Goal: Task Accomplishment & Management: Manage account settings

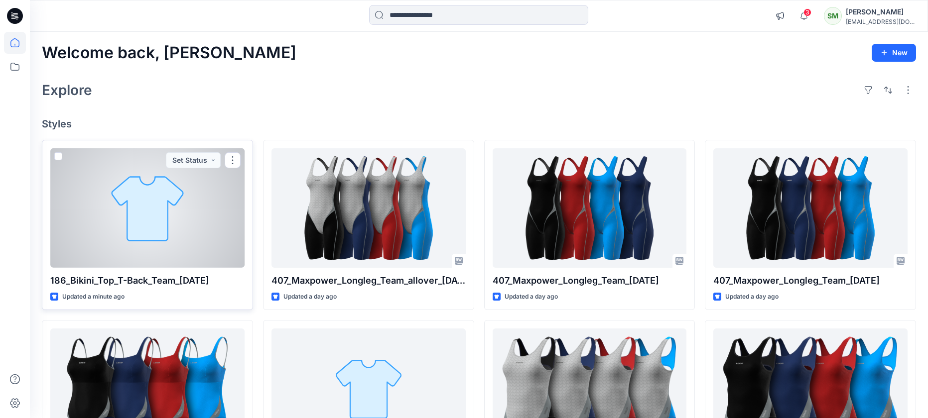
click at [137, 189] on div at bounding box center [147, 208] width 194 height 120
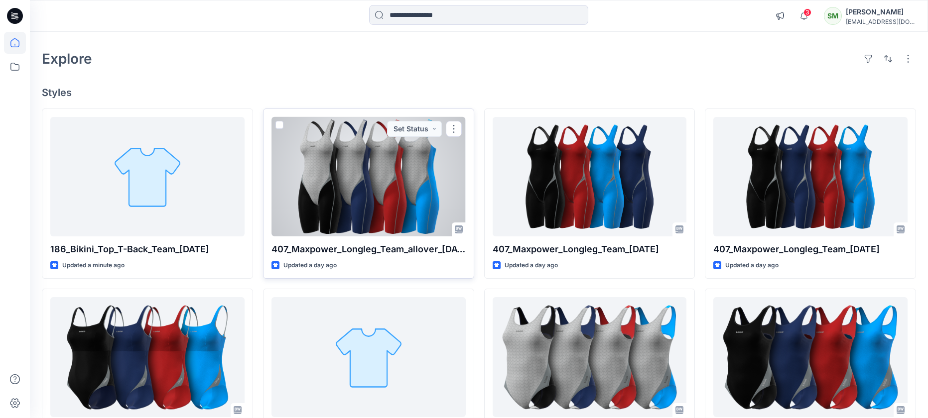
scroll to position [33, 0]
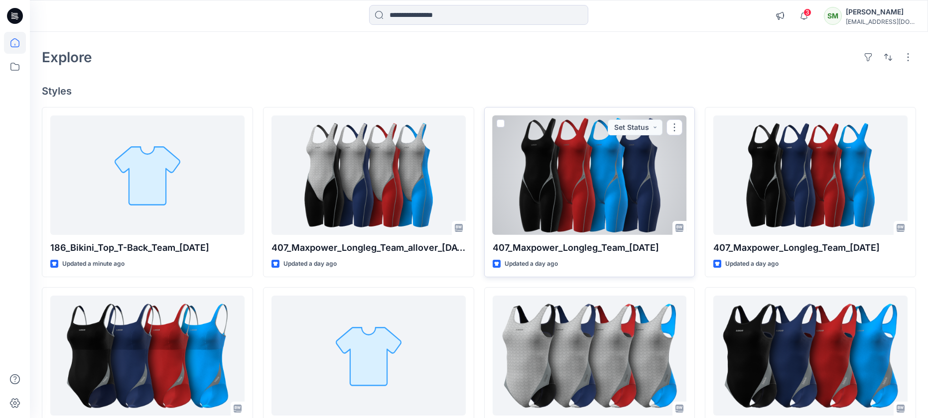
click at [501, 122] on span at bounding box center [501, 124] width 8 height 8
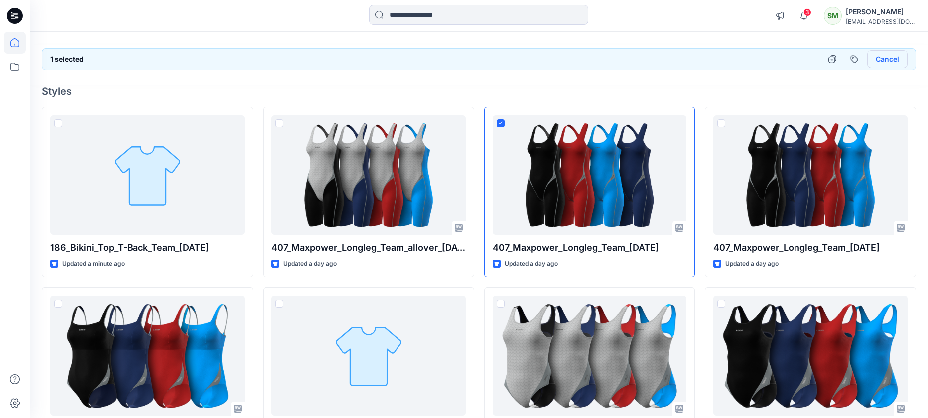
click at [888, 61] on button "Cancel" at bounding box center [887, 59] width 40 height 18
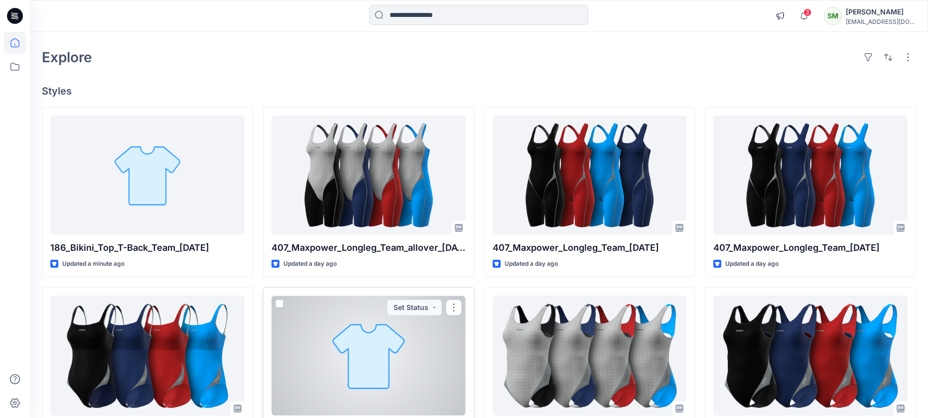
click at [278, 304] on span at bounding box center [279, 304] width 8 height 8
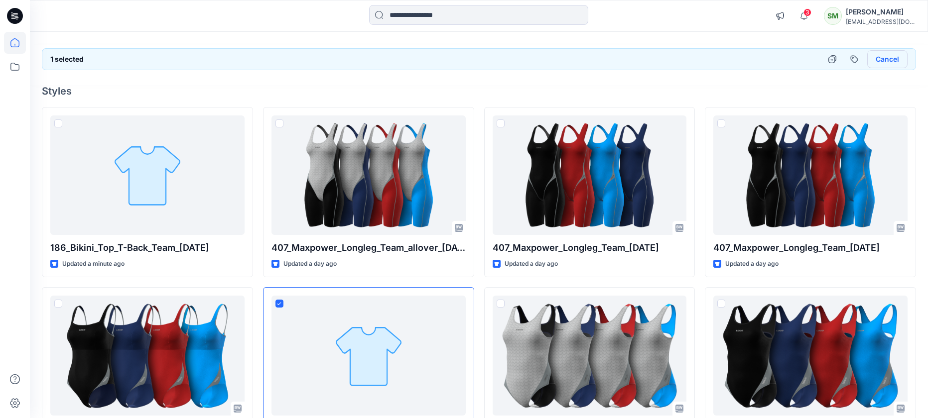
click at [892, 58] on button "Cancel" at bounding box center [887, 59] width 40 height 18
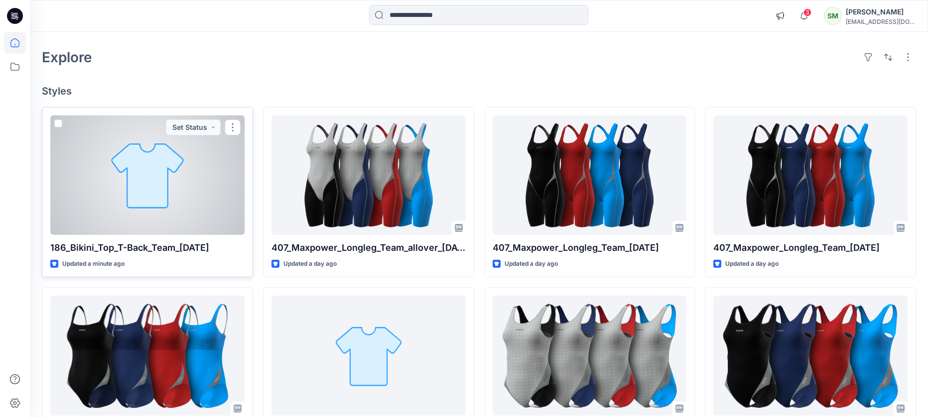
click at [154, 166] on div at bounding box center [147, 176] width 194 height 120
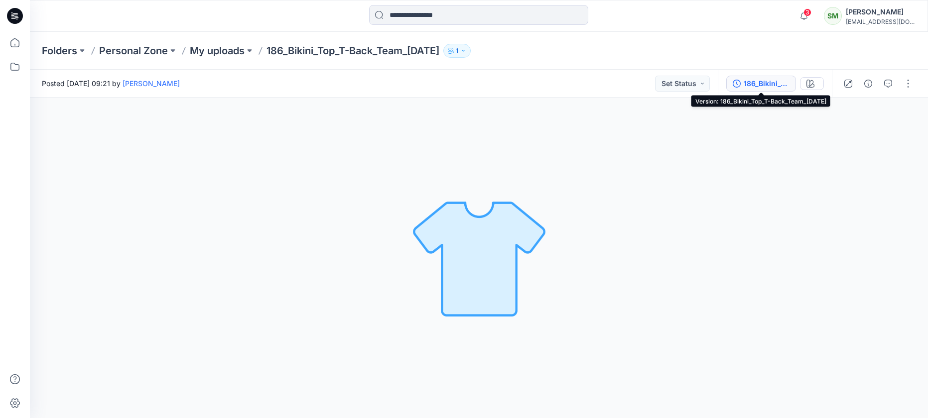
click at [748, 86] on div "186_Bikini_Top_T-Back_Team_[DATE]" at bounding box center [767, 83] width 46 height 11
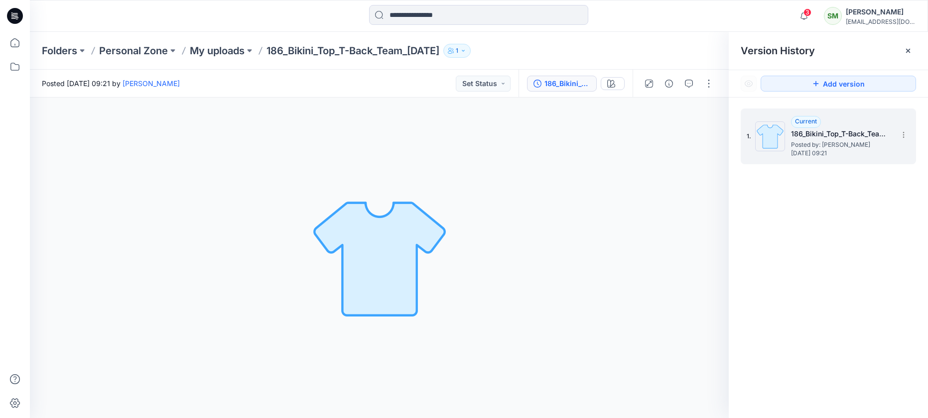
click at [783, 134] on img at bounding box center [770, 137] width 30 height 30
click at [809, 132] on h5 "186_Bikini_Top_T-Back_Team_[DATE]" at bounding box center [841, 134] width 100 height 12
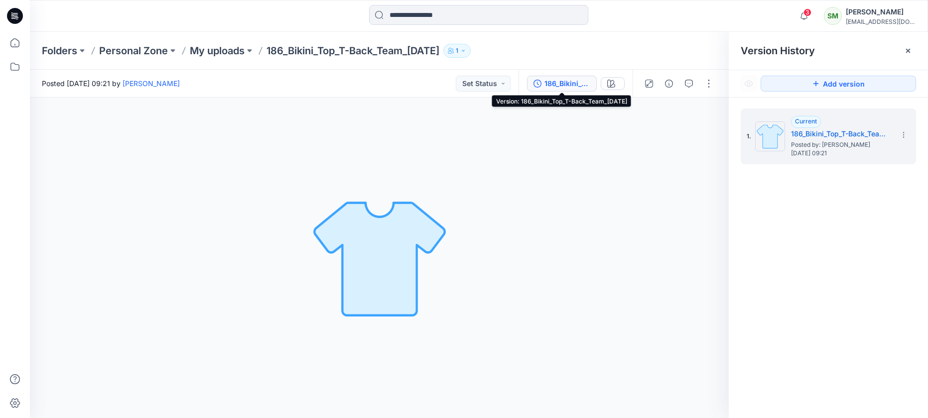
click at [571, 86] on div "186_Bikini_Top_T-Back_Team_[DATE]" at bounding box center [567, 83] width 46 height 11
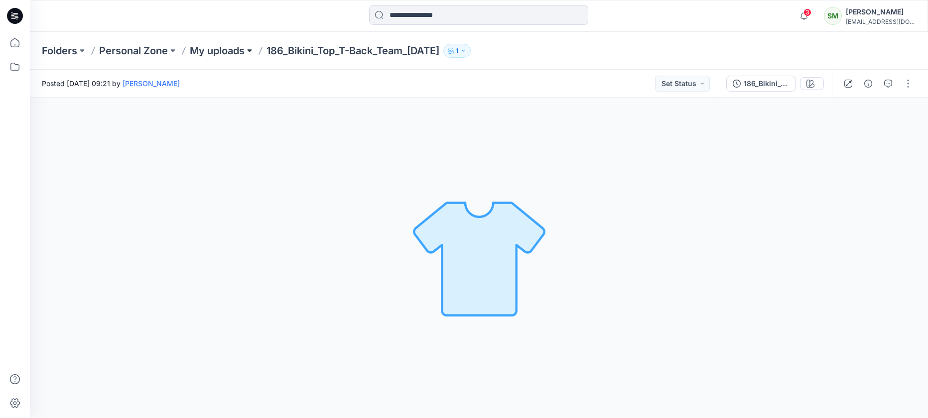
click at [249, 51] on button at bounding box center [250, 51] width 10 height 14
click at [88, 127] on div "Loading... Material Properties Loading..." at bounding box center [479, 258] width 898 height 321
click at [13, 44] on icon at bounding box center [15, 43] width 22 height 22
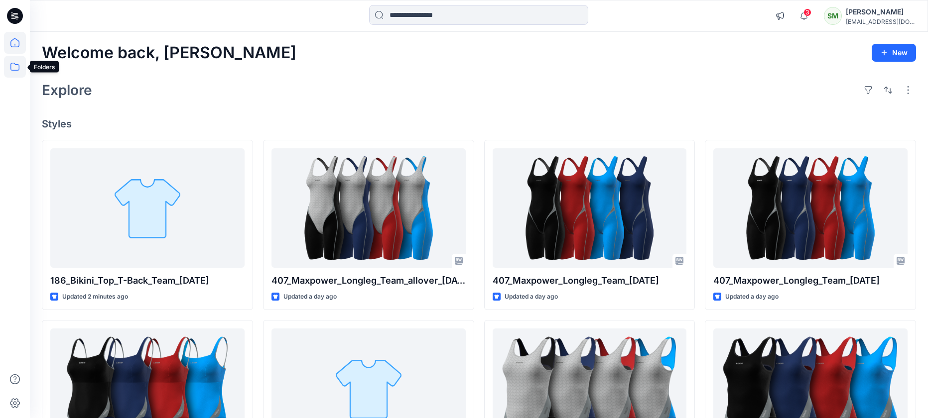
click at [14, 72] on icon at bounding box center [15, 67] width 22 height 22
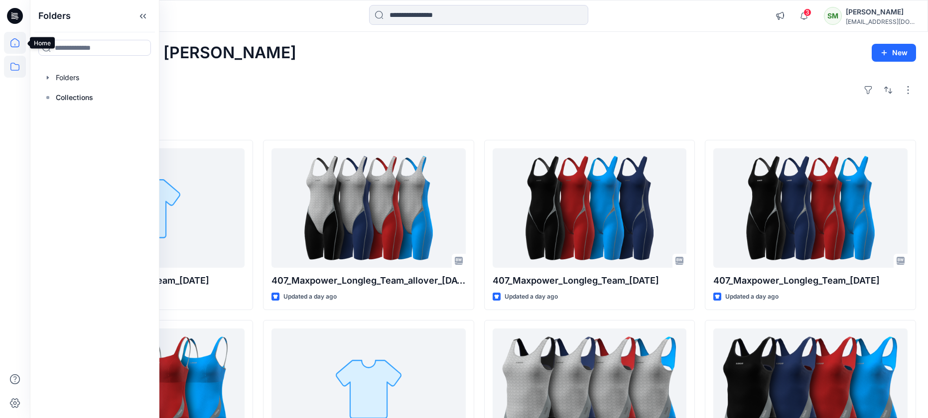
click at [15, 44] on icon at bounding box center [15, 43] width 22 height 22
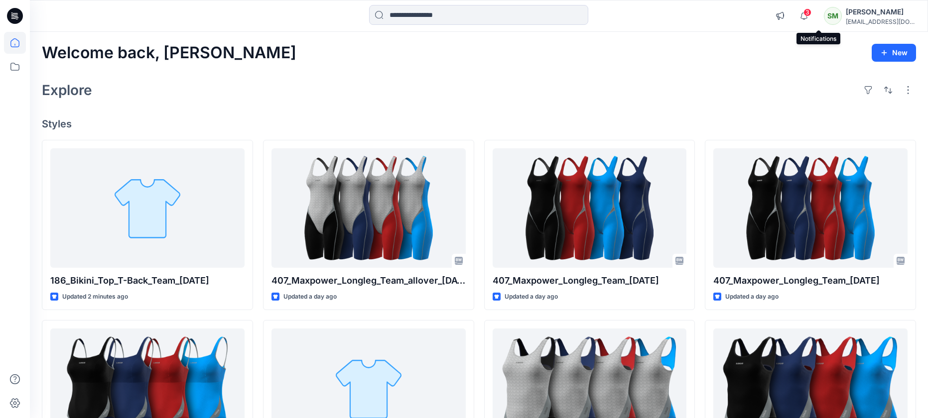
click at [811, 12] on span "3" at bounding box center [807, 12] width 8 height 8
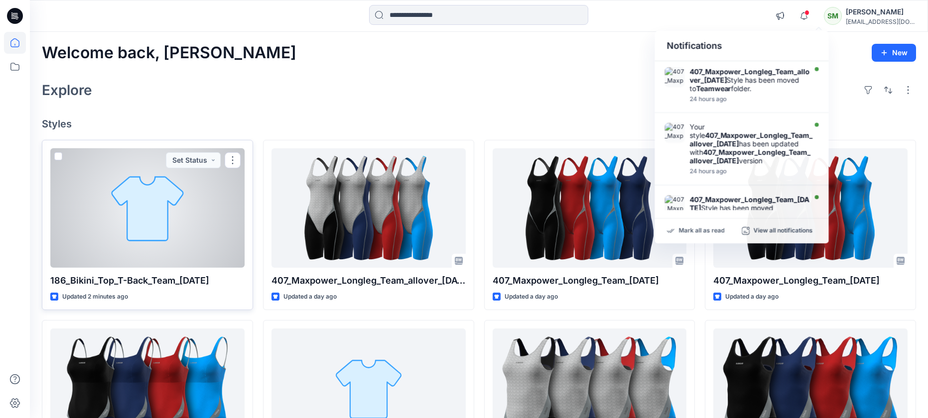
click at [59, 156] on span at bounding box center [58, 156] width 8 height 8
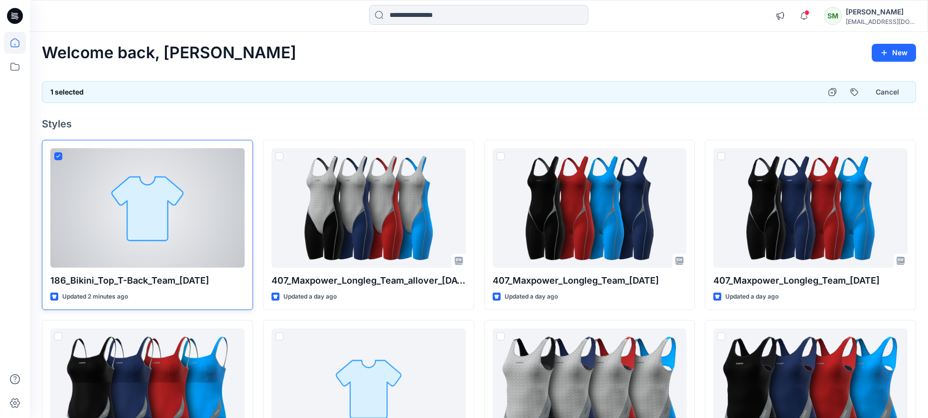
click at [135, 201] on div at bounding box center [147, 208] width 194 height 120
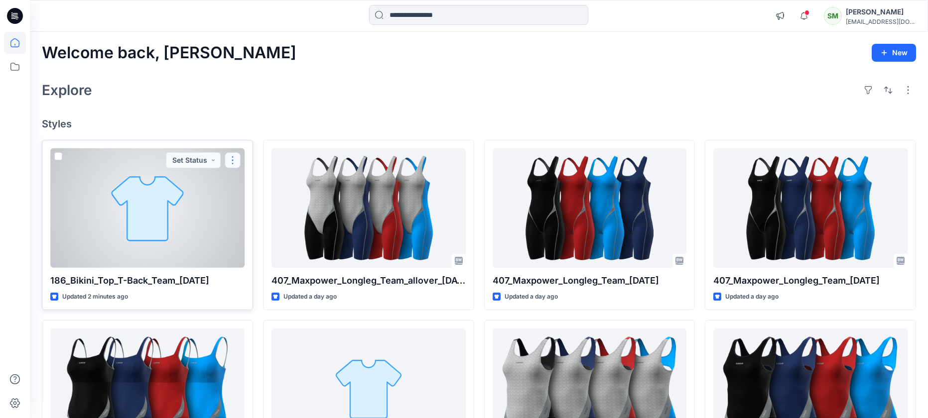
click at [237, 161] on button "button" at bounding box center [233, 160] width 16 height 16
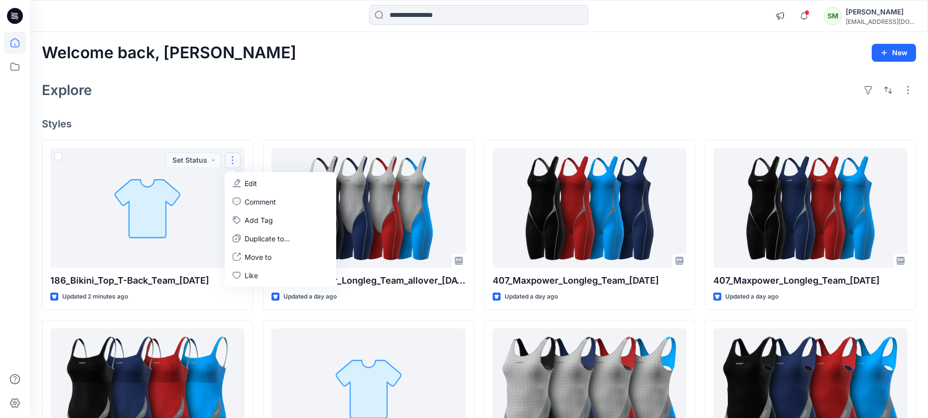
click at [153, 95] on div "Explore" at bounding box center [479, 90] width 874 height 24
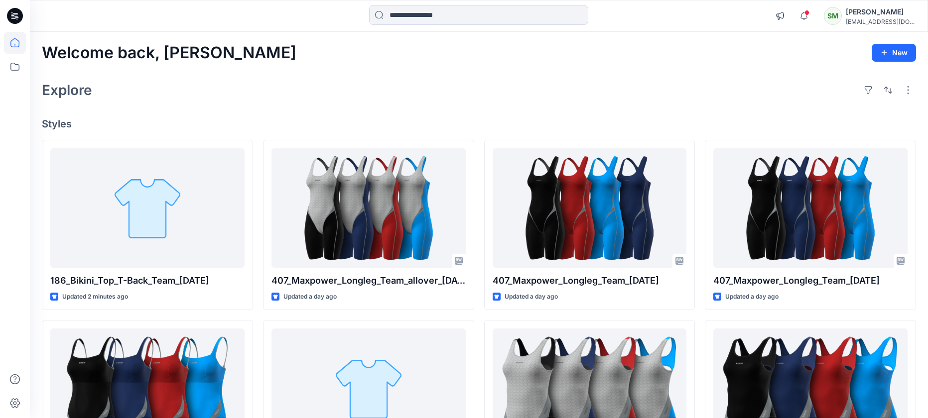
click at [319, 64] on div "Welcome back, [PERSON_NAME] New Explore Styles 186_Bikini_Top_T-Back_Team_[DATE…" at bounding box center [479, 376] width 898 height 688
click at [11, 45] on icon at bounding box center [15, 43] width 22 height 22
click at [12, 62] on icon at bounding box center [15, 67] width 22 height 22
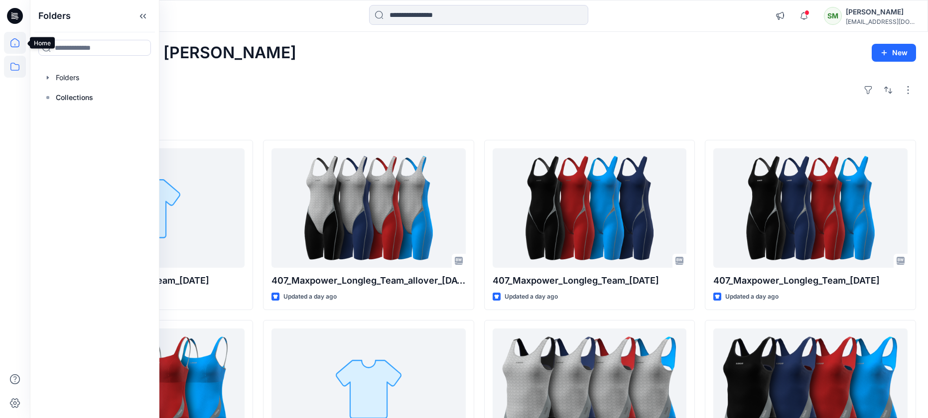
click at [15, 43] on icon at bounding box center [15, 43] width 22 height 22
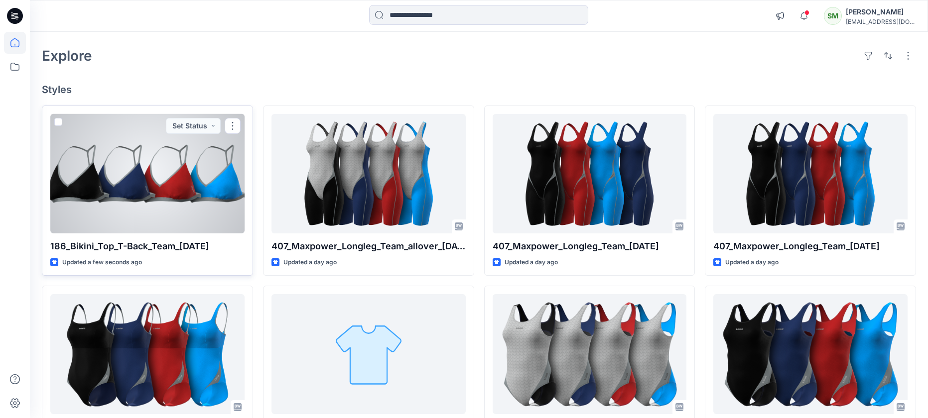
scroll to position [36, 0]
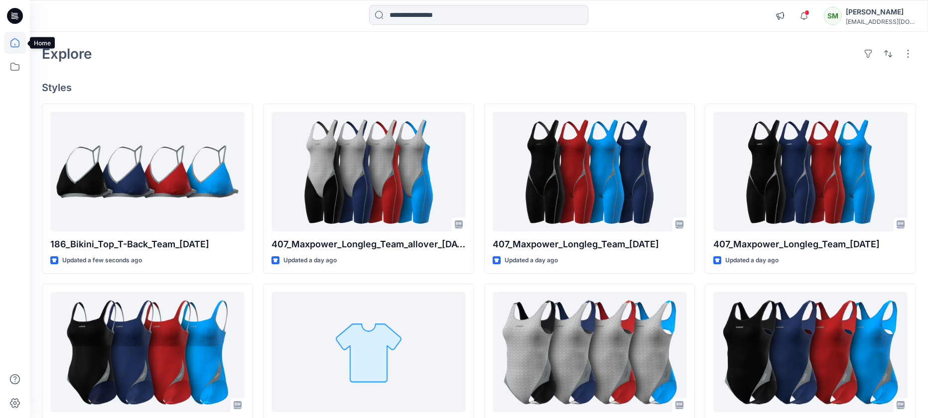
click at [12, 41] on icon at bounding box center [15, 43] width 22 height 22
click at [14, 46] on icon at bounding box center [15, 43] width 22 height 22
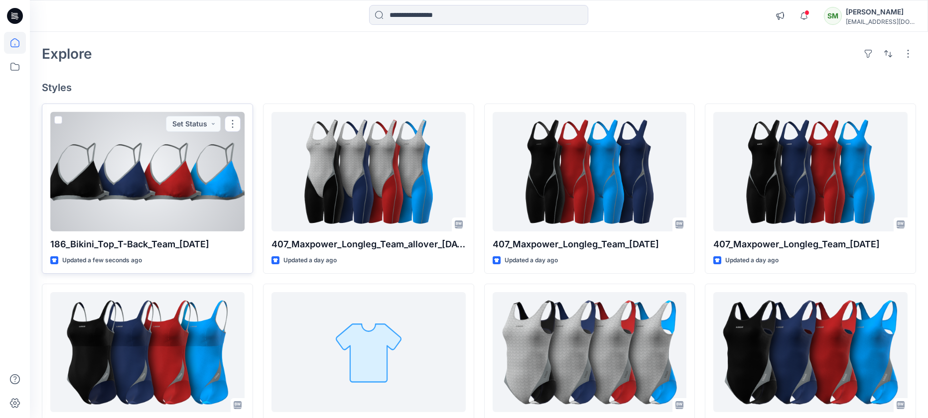
click at [127, 171] on div at bounding box center [147, 172] width 194 height 120
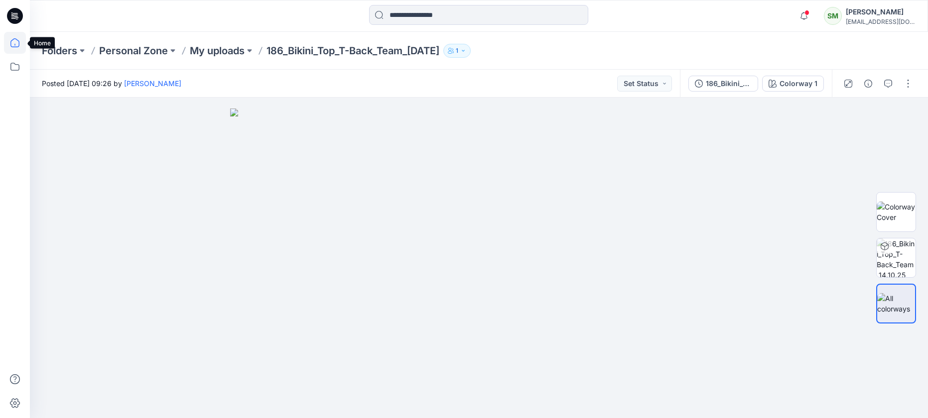
click at [11, 37] on icon at bounding box center [15, 43] width 22 height 22
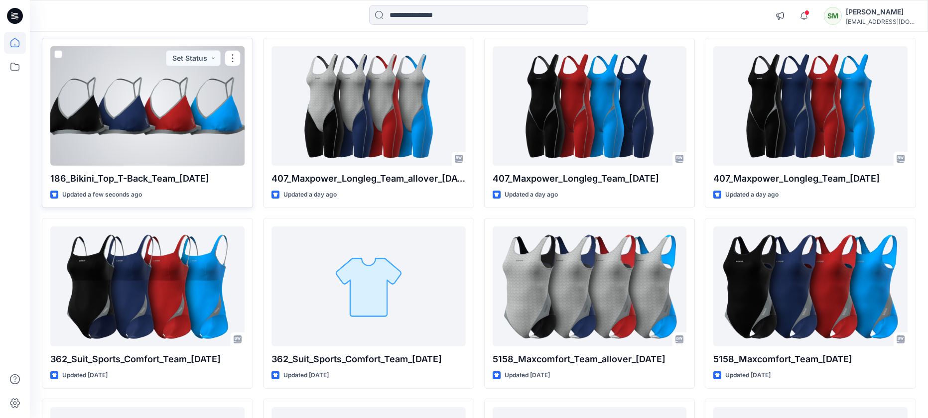
scroll to position [100, 0]
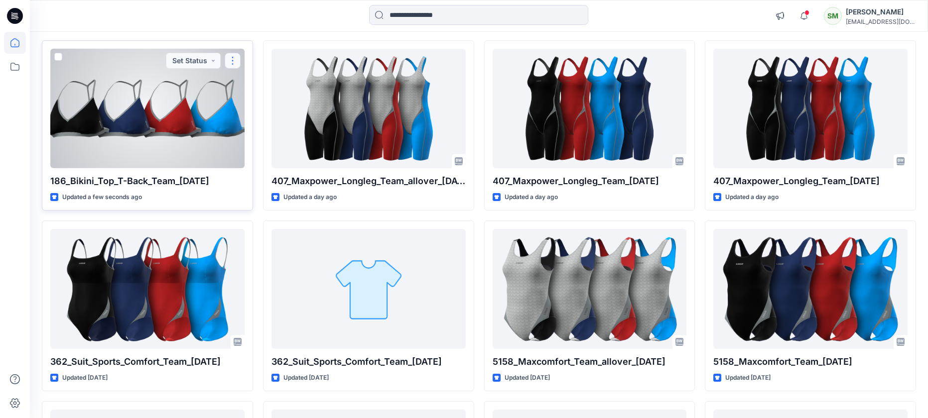
click at [231, 58] on button "button" at bounding box center [233, 61] width 16 height 16
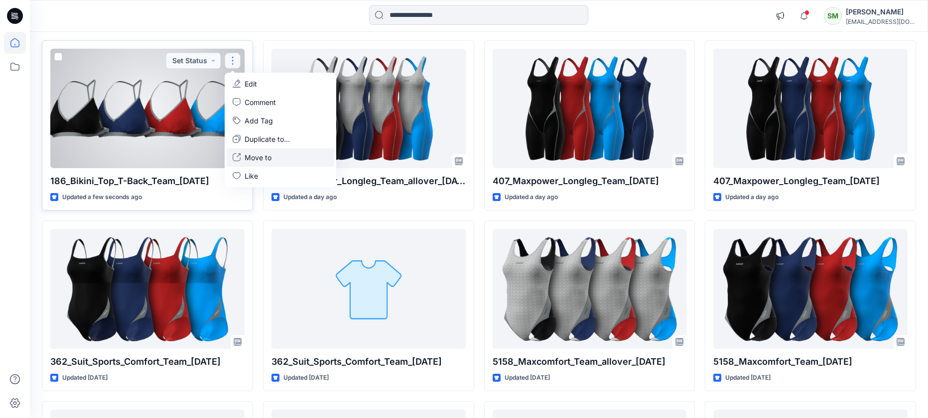
click at [247, 157] on p "Move to" at bounding box center [258, 157] width 27 height 10
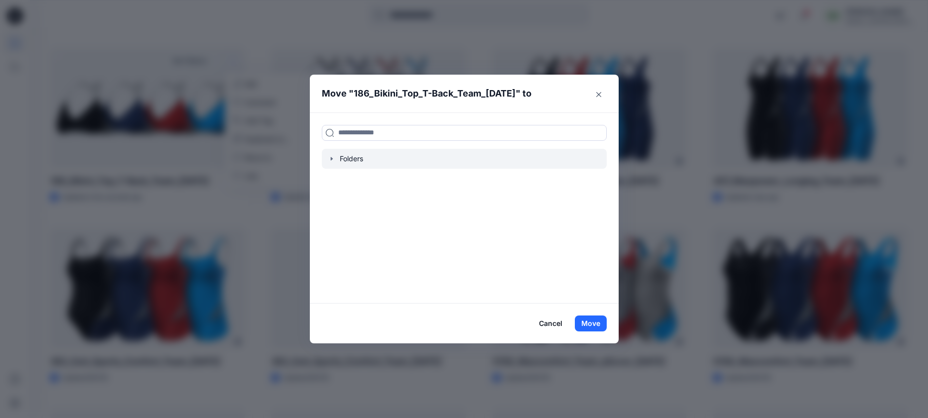
click at [333, 159] on icon "button" at bounding box center [332, 159] width 8 height 8
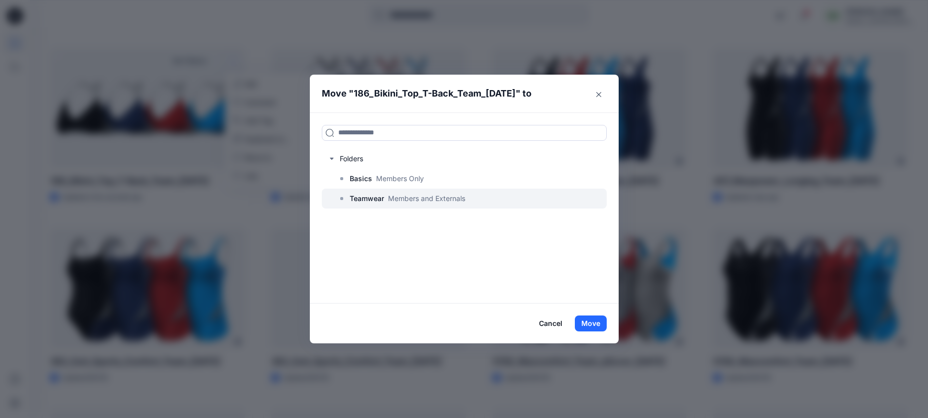
click at [350, 203] on p "Teamwear" at bounding box center [367, 199] width 34 height 12
click at [583, 316] on button "Move" at bounding box center [591, 324] width 32 height 16
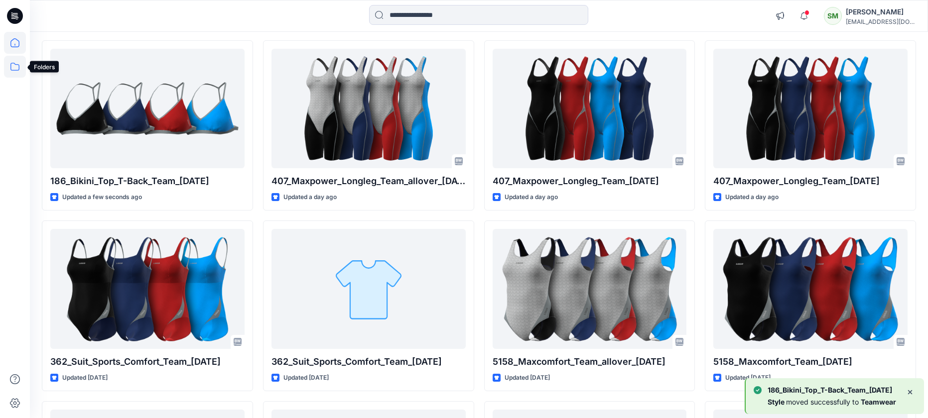
click at [13, 66] on icon at bounding box center [15, 67] width 22 height 22
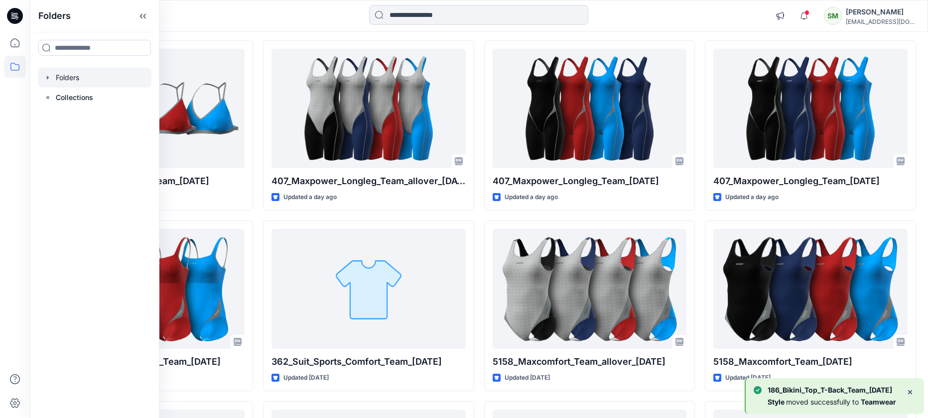
click at [56, 80] on div at bounding box center [95, 78] width 114 height 20
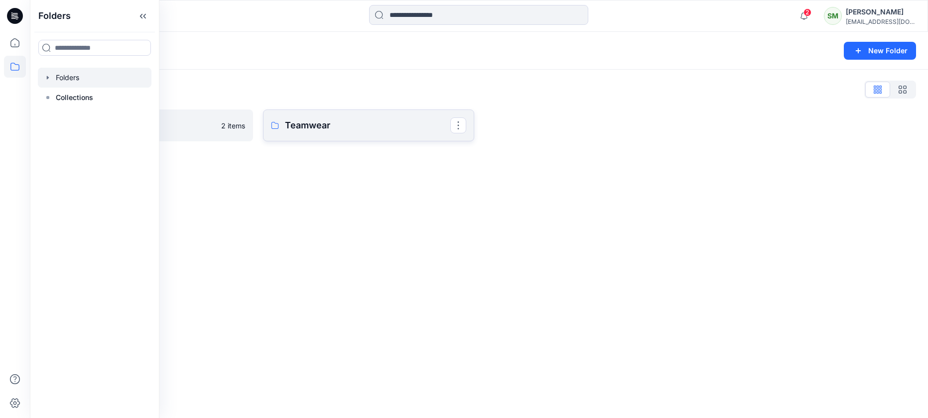
click at [294, 125] on p "Teamwear" at bounding box center [367, 126] width 165 height 14
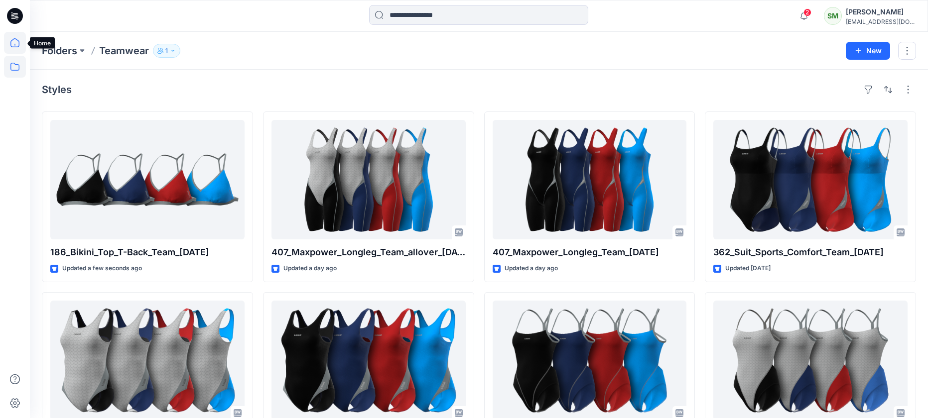
click at [12, 38] on icon at bounding box center [15, 43] width 22 height 22
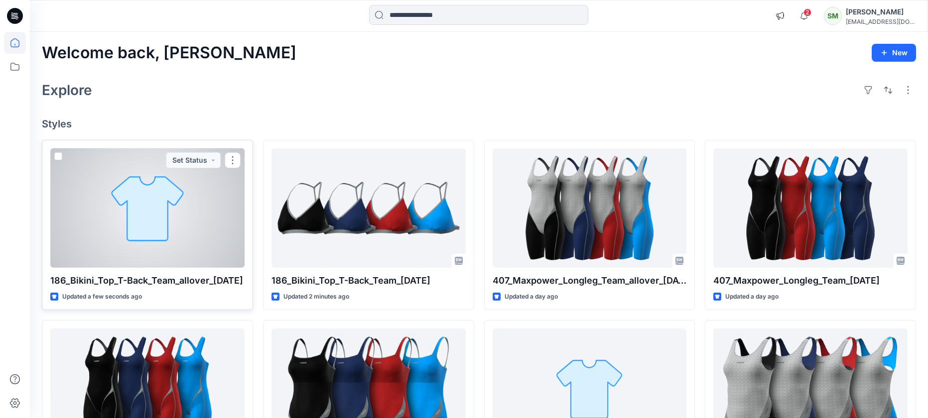
click at [136, 199] on div at bounding box center [147, 208] width 194 height 120
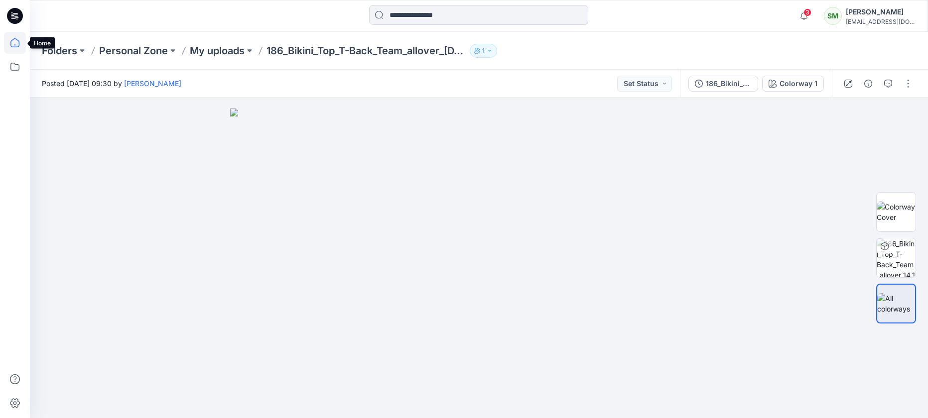
click at [18, 40] on icon at bounding box center [15, 43] width 22 height 22
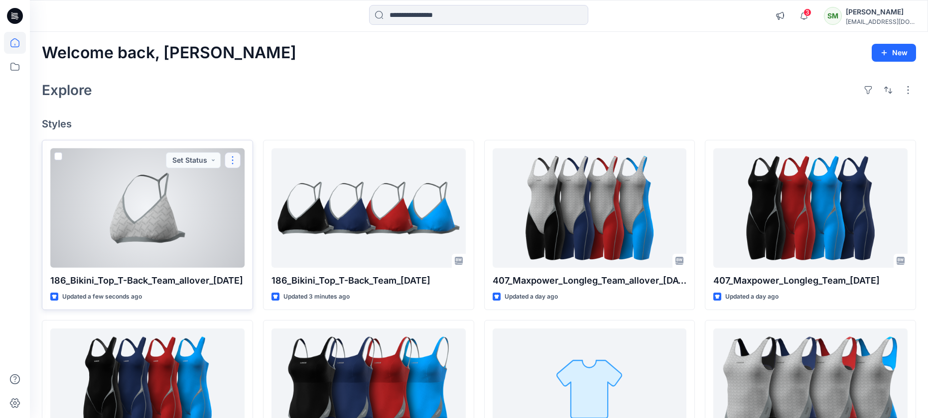
click at [233, 159] on button "button" at bounding box center [233, 160] width 16 height 16
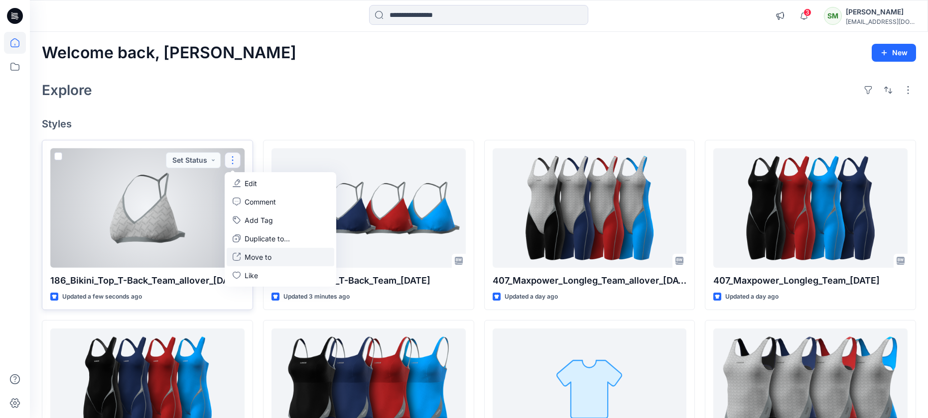
click at [254, 258] on p "Move to" at bounding box center [258, 257] width 27 height 10
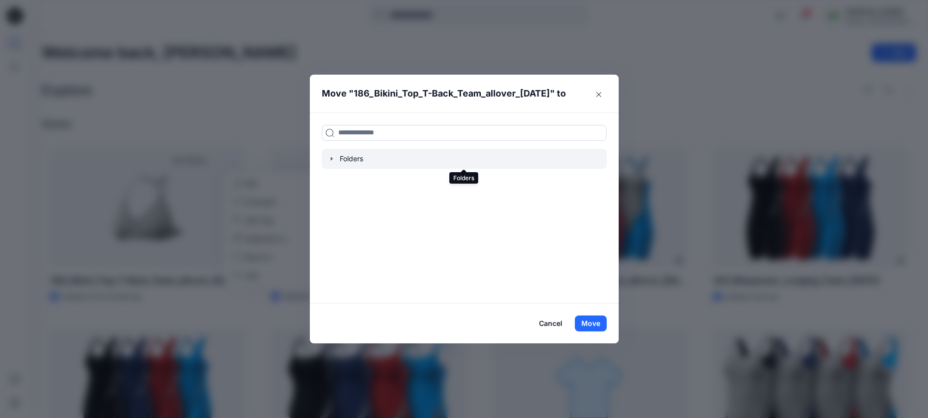
click at [350, 160] on div at bounding box center [464, 159] width 285 height 20
click at [333, 159] on icon "button" at bounding box center [332, 159] width 8 height 8
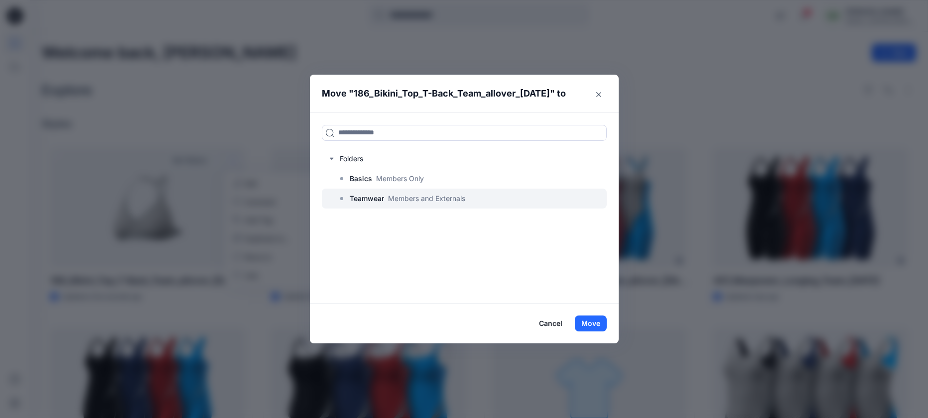
click at [345, 197] on icon at bounding box center [342, 199] width 8 height 8
click at [585, 320] on button "Move" at bounding box center [591, 324] width 32 height 16
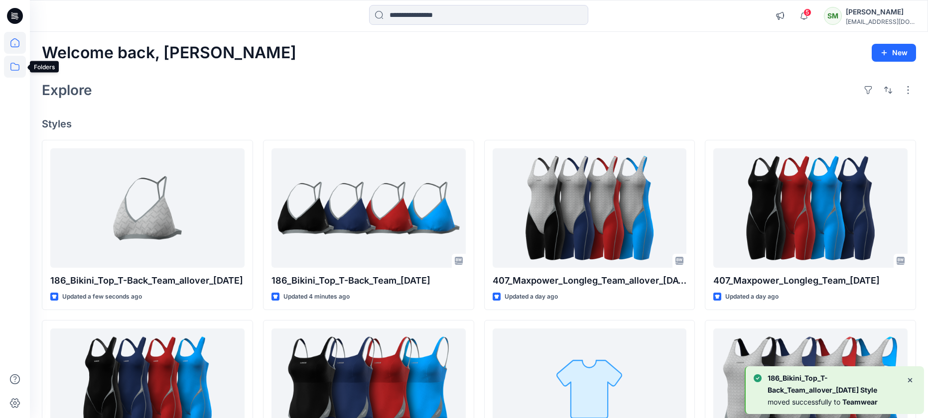
click at [18, 68] on icon at bounding box center [15, 67] width 22 height 22
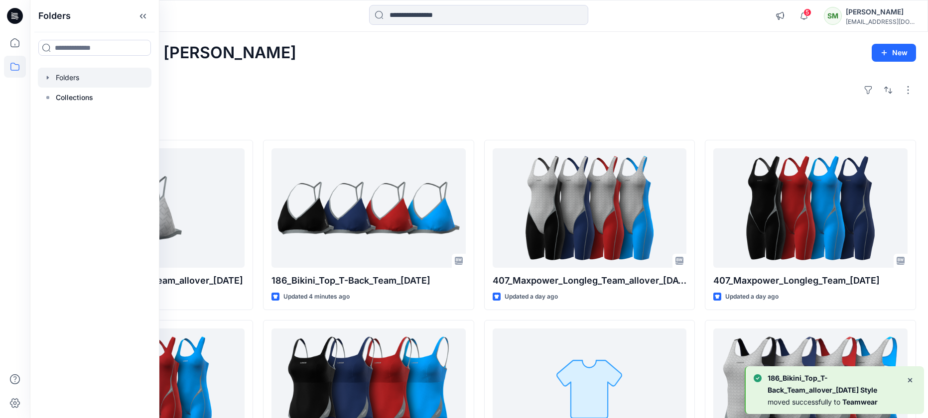
click at [65, 80] on div at bounding box center [95, 78] width 114 height 20
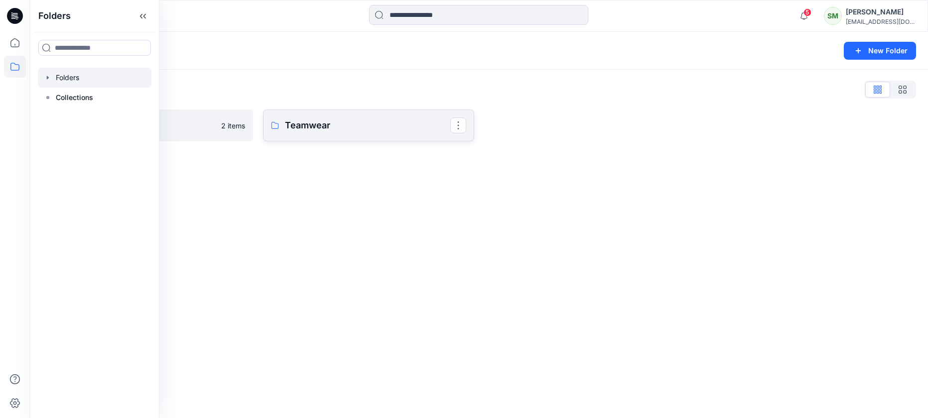
click at [319, 119] on p "Teamwear" at bounding box center [367, 126] width 165 height 14
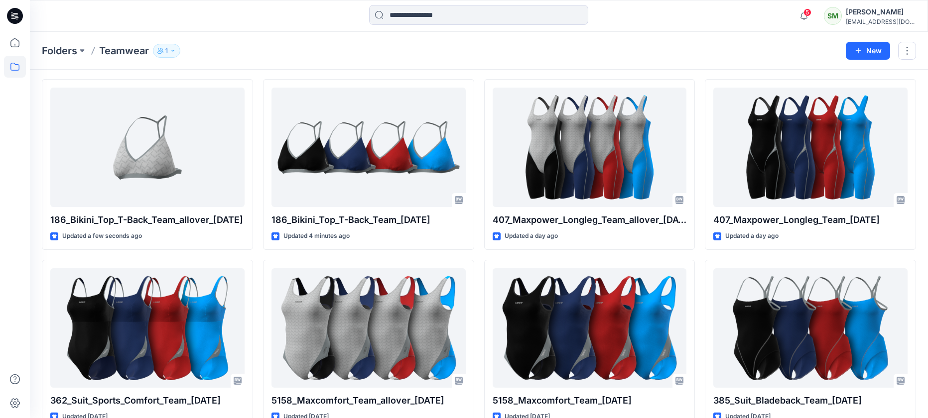
scroll to position [30, 0]
